Goal: Go to known website: Go to known website

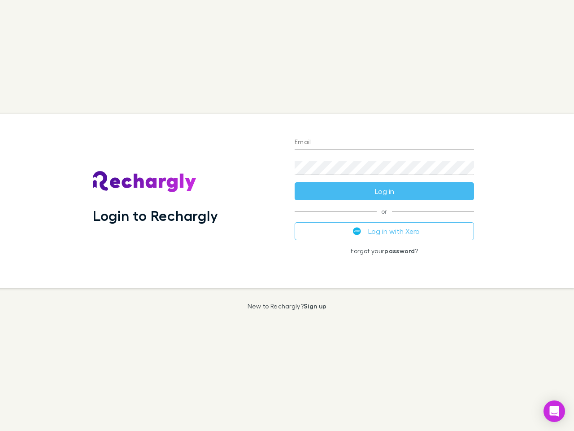
click at [287, 215] on div "Login to Rechargly" at bounding box center [187, 201] width 202 height 174
click at [385, 143] on input "Email" at bounding box center [384, 143] width 179 height 14
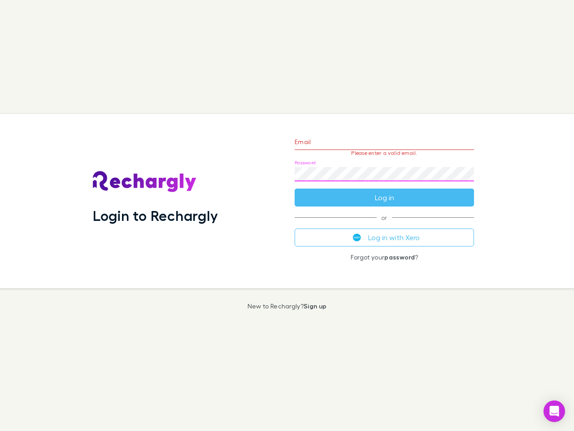
click at [385, 191] on form "Email Please enter a valid email. Password Log in" at bounding box center [384, 167] width 179 height 78
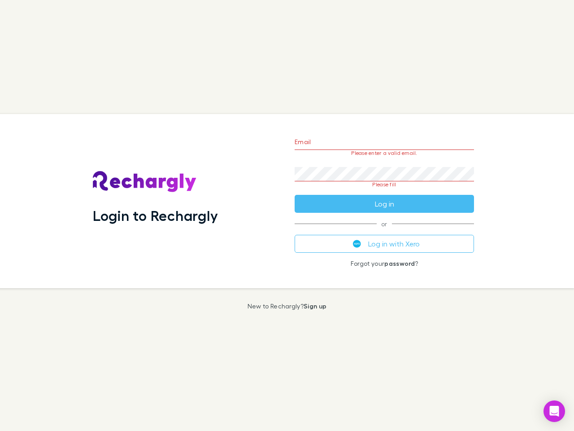
click at [385, 231] on div "Email Please enter a valid email. Password Please fill Log in or Log in with Xe…" at bounding box center [385, 201] width 194 height 174
click at [555, 411] on icon "Open Intercom Messenger" at bounding box center [554, 411] width 9 height 11
